Goal: Find specific page/section: Find specific page/section

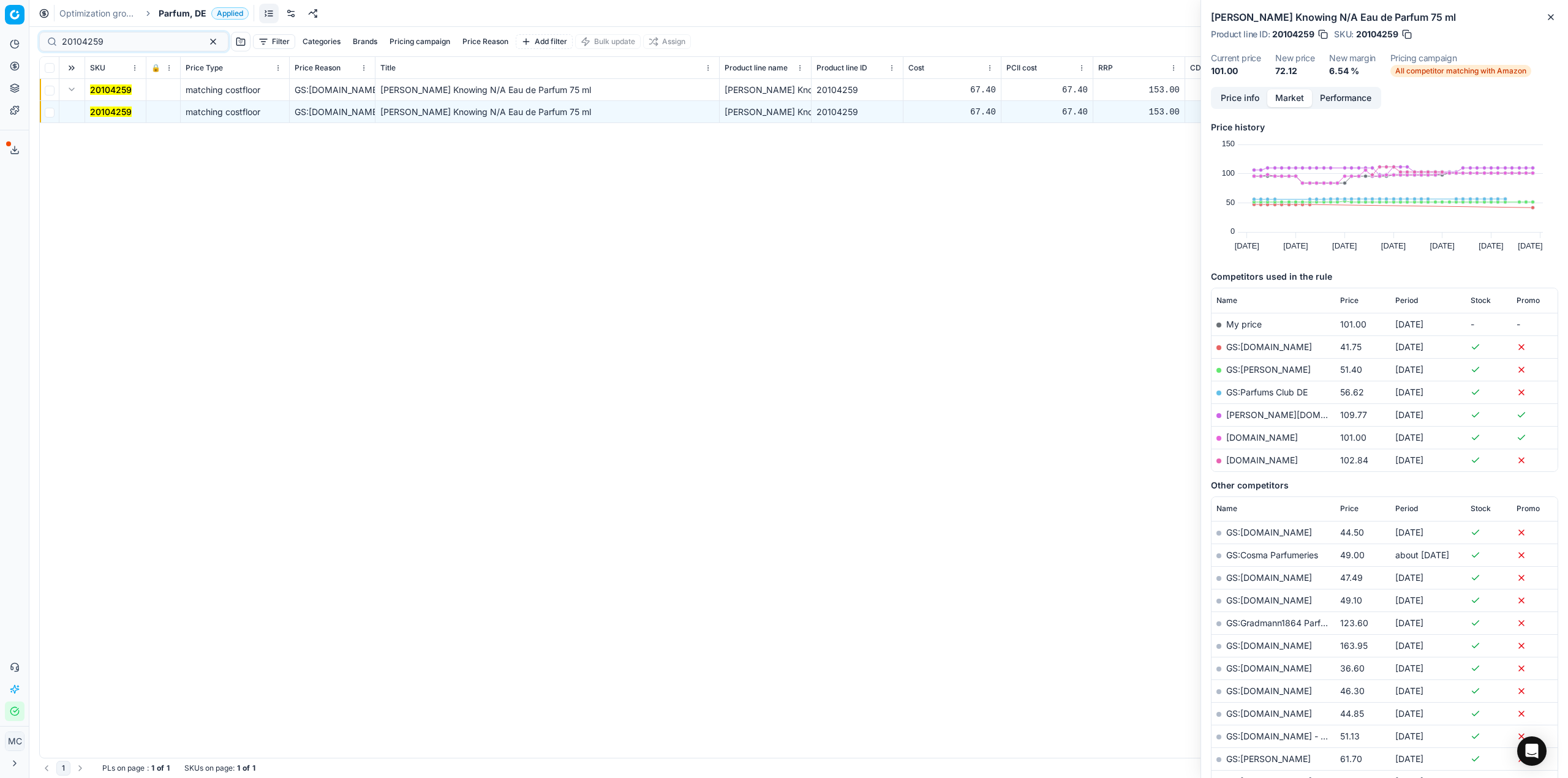
scroll to position [111, 0]
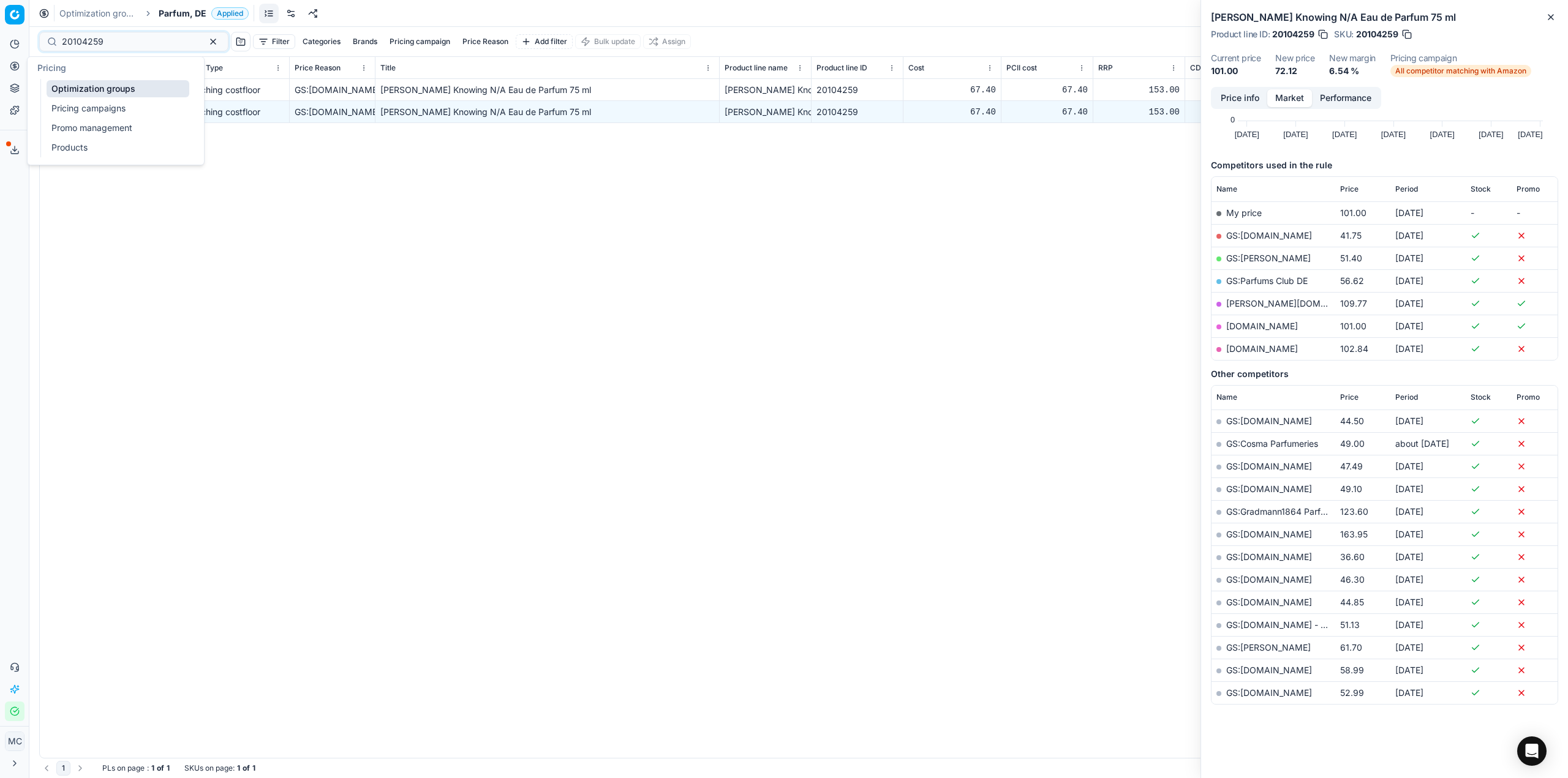
click at [10, 70] on button "Pricing" at bounding box center [15, 66] width 20 height 20
click at [46, 84] on ul "Optimization groups Pricing campaigns Promo management Products" at bounding box center [118, 118] width 156 height 78
click at [83, 13] on link "Optimization groups" at bounding box center [98, 13] width 78 height 12
